Goal: Task Accomplishment & Management: Manage account settings

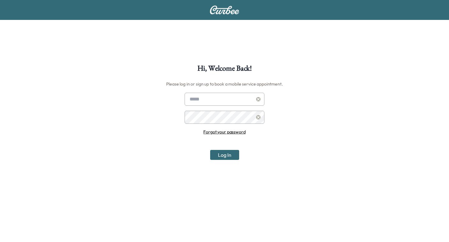
click at [202, 99] on input "text" at bounding box center [225, 99] width 80 height 13
type input "**********"
click at [231, 160] on div "**********" at bounding box center [224, 186] width 449 height 242
click at [227, 156] on button "Log In" at bounding box center [224, 155] width 29 height 10
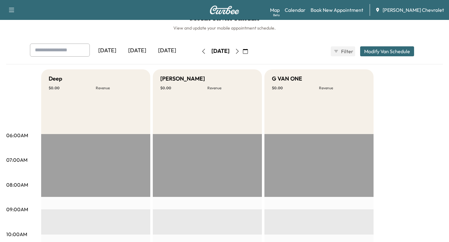
scroll to position [12, 0]
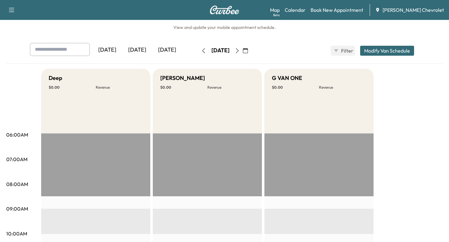
click at [240, 49] on icon "button" at bounding box center [237, 50] width 5 height 5
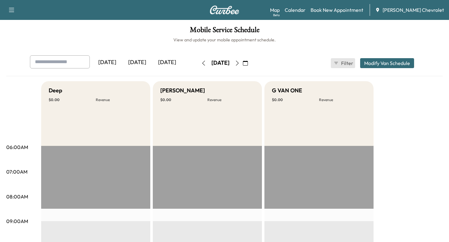
click at [339, 65] on button "Filter" at bounding box center [343, 63] width 24 height 10
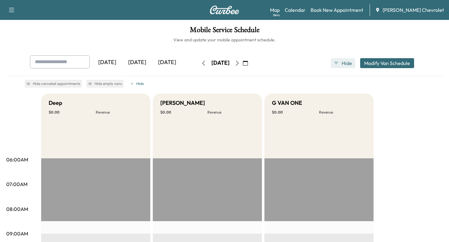
click at [341, 65] on span "Hide" at bounding box center [346, 63] width 11 height 7
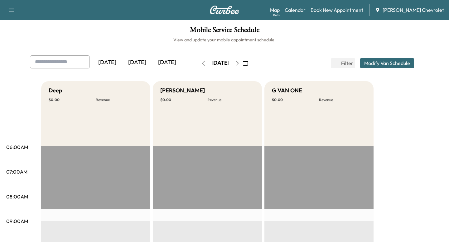
click at [381, 64] on button "Modify Van Schedule" at bounding box center [387, 63] width 54 height 10
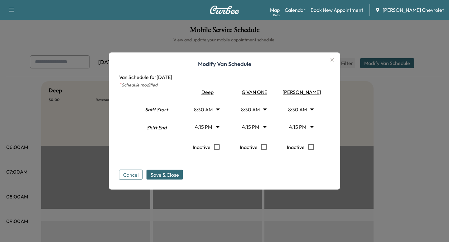
click at [174, 175] on span "Save & Close" at bounding box center [165, 174] width 28 height 7
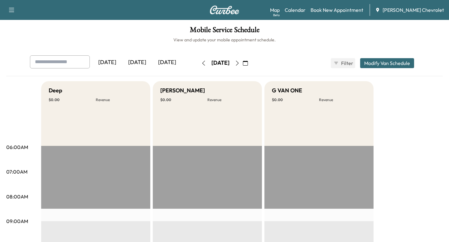
click at [228, 60] on div "[DATE]" at bounding box center [220, 63] width 18 height 8
click at [201, 65] on icon "button" at bounding box center [203, 63] width 5 height 5
click at [240, 64] on icon "button" at bounding box center [237, 63] width 5 height 5
click at [297, 116] on div "G VAN ONE $ 0.00 Revenue" at bounding box center [318, 113] width 109 height 65
click at [378, 62] on button "Modify Van Schedule" at bounding box center [387, 63] width 54 height 10
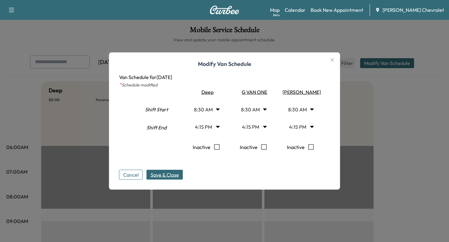
click at [311, 108] on body "Support Log Out Map Beta Calendar Book New Appointment Donohoo Chevrolet Mobile…" at bounding box center [224, 121] width 449 height 242
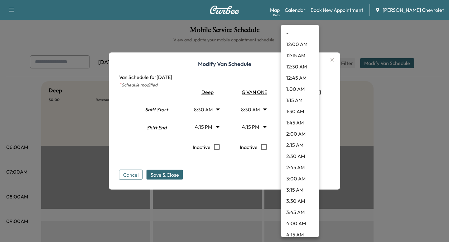
scroll to position [295, 0]
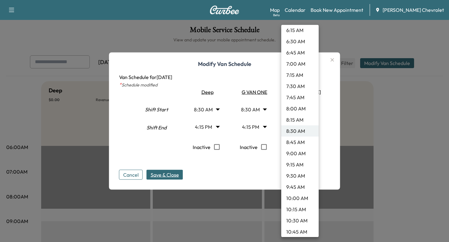
click at [304, 142] on li "8:45 AM" at bounding box center [299, 142] width 37 height 11
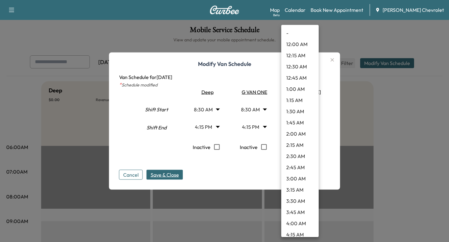
click at [309, 111] on body "Support Log Out Map Beta Calendar Book New Appointment Donohoo Chevrolet Mobile…" at bounding box center [224, 121] width 449 height 242
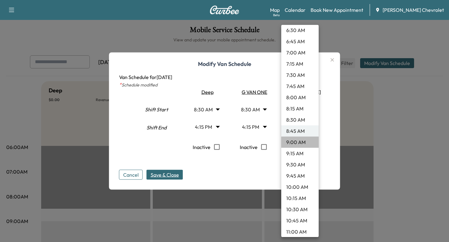
click at [305, 140] on li "9:00 AM" at bounding box center [299, 142] width 37 height 11
type input "*"
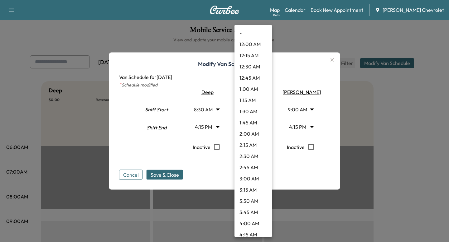
click at [266, 110] on body "Support Log Out Map Beta Calendar Book New Appointment Donohoo Chevrolet Mobile…" at bounding box center [224, 121] width 449 height 242
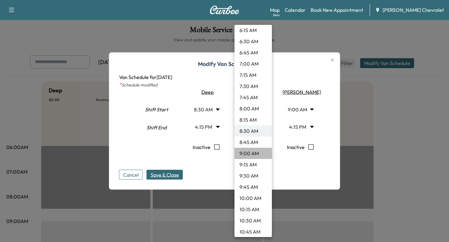
click at [258, 150] on li "9:00 AM" at bounding box center [252, 153] width 37 height 11
type input "*"
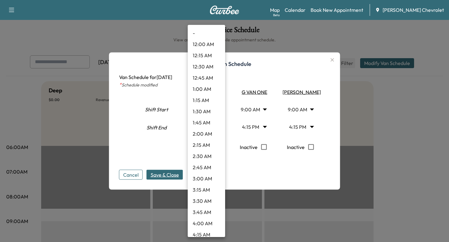
click at [219, 110] on body "Support Log Out Map Beta Calendar Book New Appointment Donohoo Chevrolet Mobile…" at bounding box center [224, 121] width 449 height 242
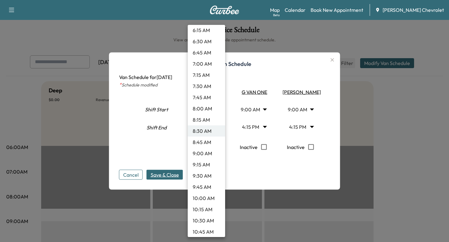
click at [215, 151] on li "9:00 AM" at bounding box center [206, 153] width 37 height 11
type input "*"
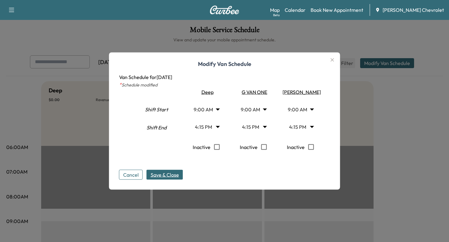
click at [274, 162] on div "Cancel Save & Close" at bounding box center [224, 170] width 211 height 20
click at [170, 175] on span "Save & Close" at bounding box center [165, 174] width 28 height 7
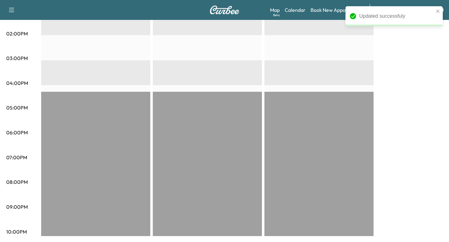
scroll to position [0, 0]
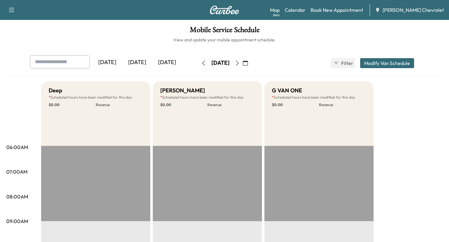
click at [371, 64] on button "Modify Van Schedule" at bounding box center [387, 63] width 54 height 10
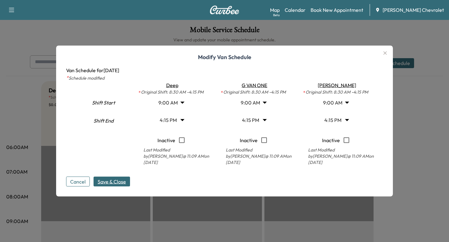
click at [123, 178] on span "Save & Close" at bounding box center [112, 181] width 28 height 7
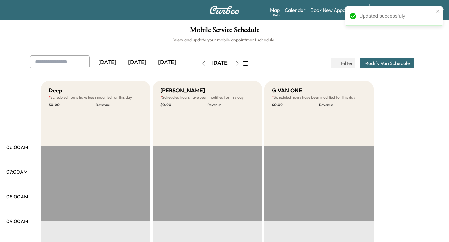
click at [389, 65] on button "Modify Van Schedule" at bounding box center [387, 63] width 54 height 10
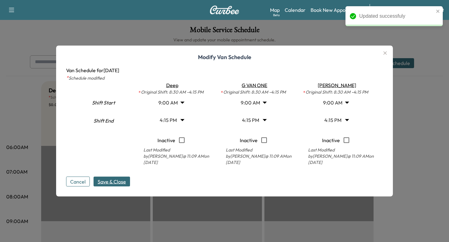
click at [382, 57] on icon "button" at bounding box center [384, 53] width 7 height 7
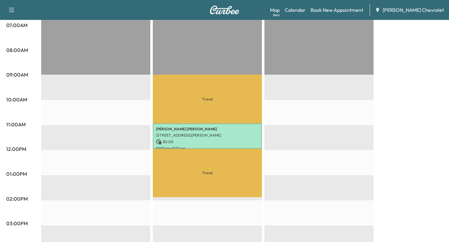
scroll to position [147, 0]
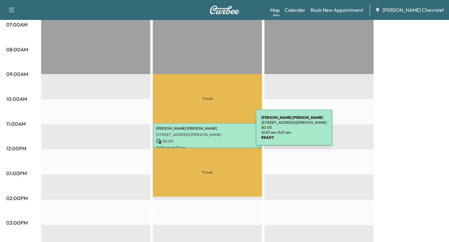
click at [209, 132] on div "[PERSON_NAME] [STREET_ADDRESS][PERSON_NAME] $ 0.00 10:57 am - 11:57 am" at bounding box center [207, 135] width 109 height 25
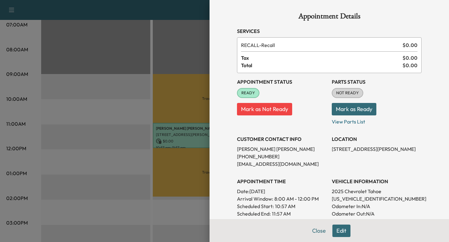
click at [157, 135] on div at bounding box center [224, 121] width 449 height 242
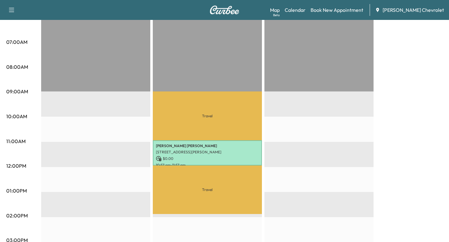
scroll to position [131, 0]
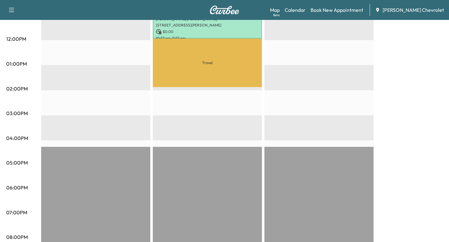
drag, startPoint x: 192, startPoint y: 146, endPoint x: 189, endPoint y: -11, distance: 156.5
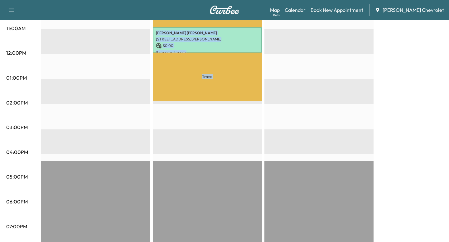
click at [207, 103] on div "Travel [PERSON_NAME] [STREET_ADDRESS][PERSON_NAME] $ 0.00 10:57 am - 11:57 am T…" at bounding box center [207, 104] width 109 height 403
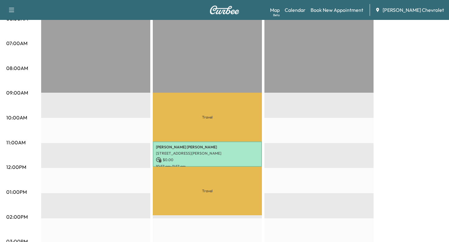
scroll to position [124, 0]
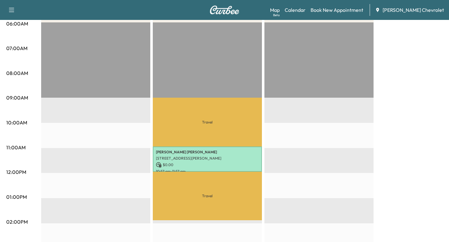
click at [199, 173] on p "Travel" at bounding box center [207, 196] width 109 height 49
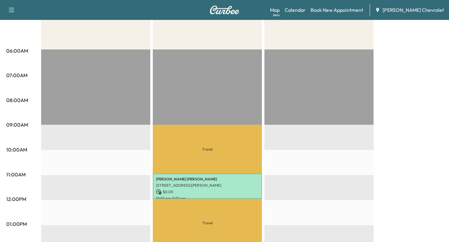
scroll to position [100, 0]
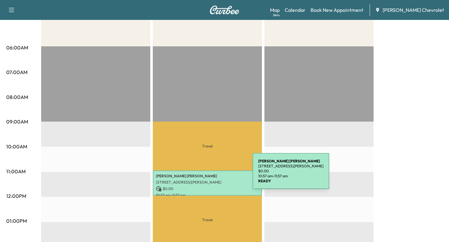
click at [206, 175] on p "[PERSON_NAME]" at bounding box center [207, 176] width 103 height 5
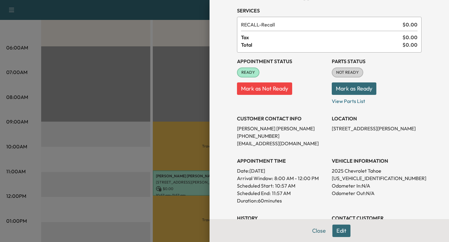
scroll to position [0, 0]
